Goal: Check status: Check status

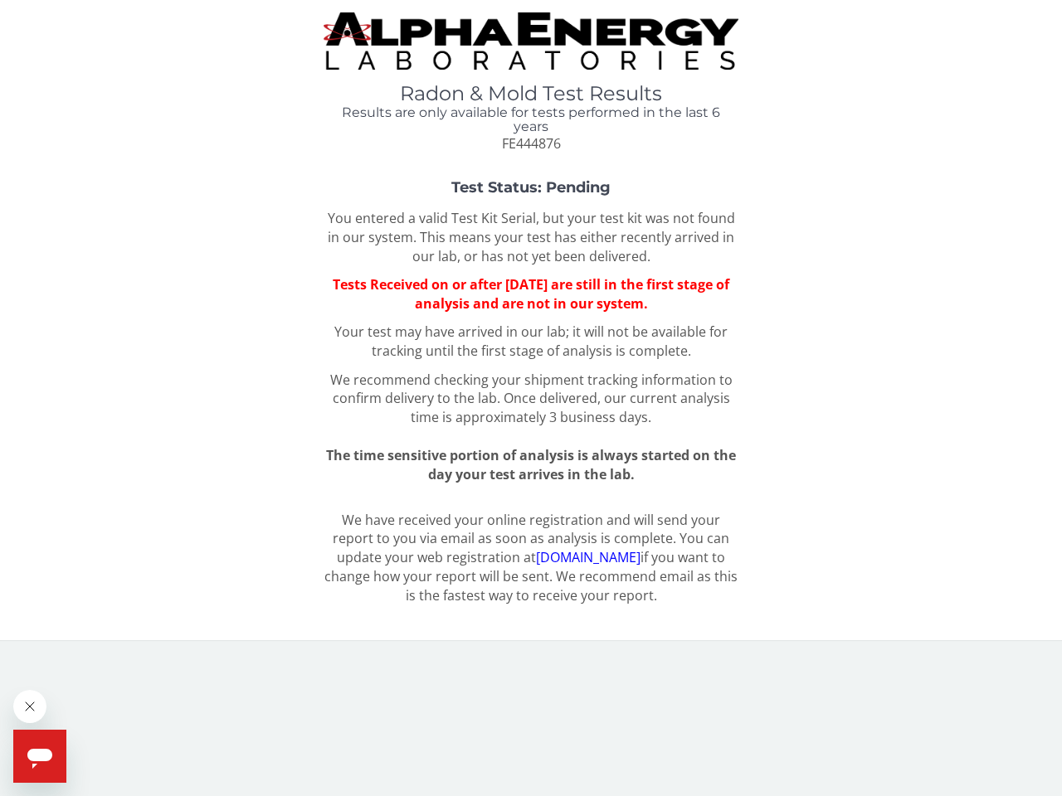
click at [30, 707] on icon "Close message from company" at bounding box center [30, 707] width 8 height 8
click at [75, 705] on body "Radon & Mold Test Results Results are only available for tests performed in the…" at bounding box center [531, 398] width 1062 height 796
click at [40, 756] on icon "Open messaging window" at bounding box center [39, 759] width 25 height 20
